Goal: Consume media (video, audio)

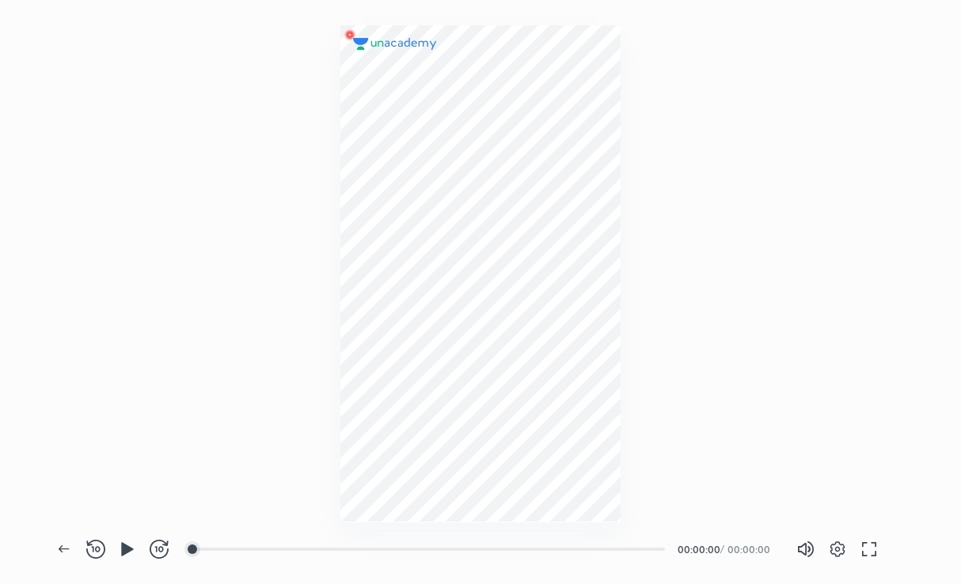
scroll to position [584, 961]
click at [127, 546] on icon "button" at bounding box center [127, 548] width 12 height 13
click at [157, 551] on icon "button" at bounding box center [155, 549] width 2 height 6
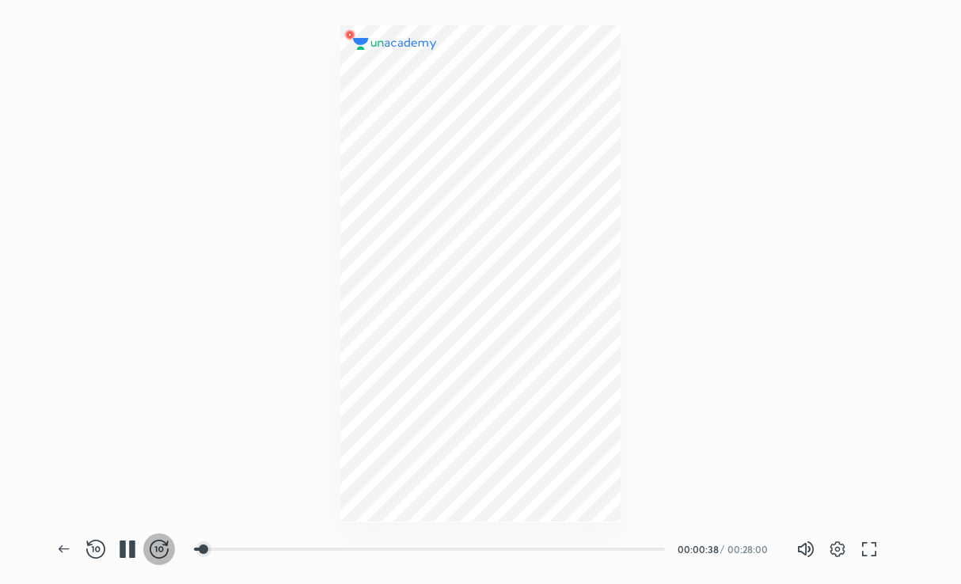
click at [157, 551] on icon "button" at bounding box center [155, 549] width 2 height 6
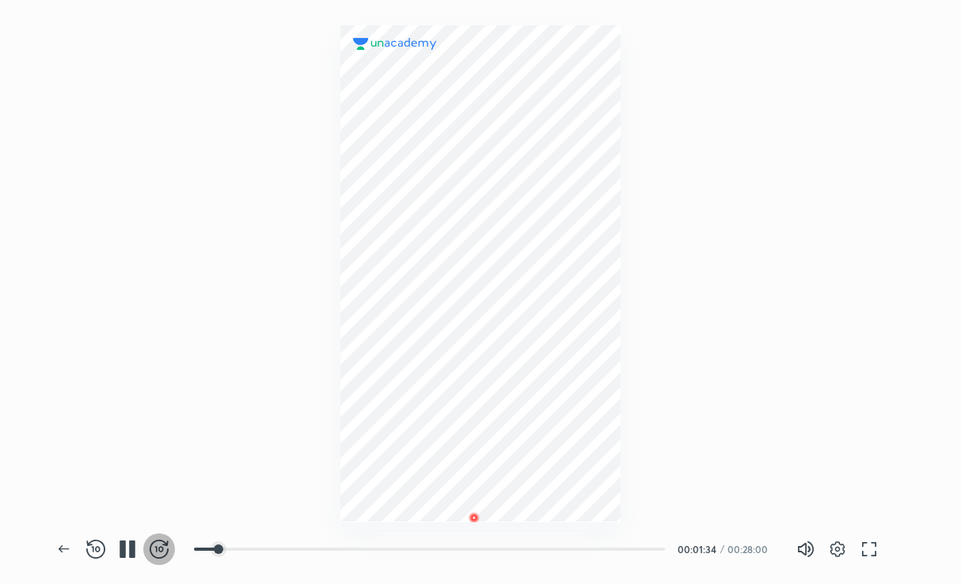
click at [157, 551] on icon "button" at bounding box center [155, 549] width 2 height 6
